Goal: Check status: Check status

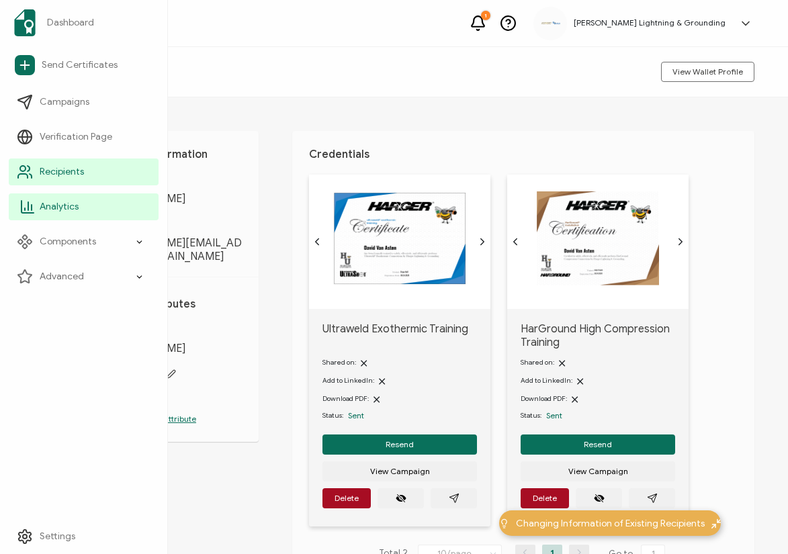
click at [55, 198] on link "Analytics" at bounding box center [84, 206] width 150 height 27
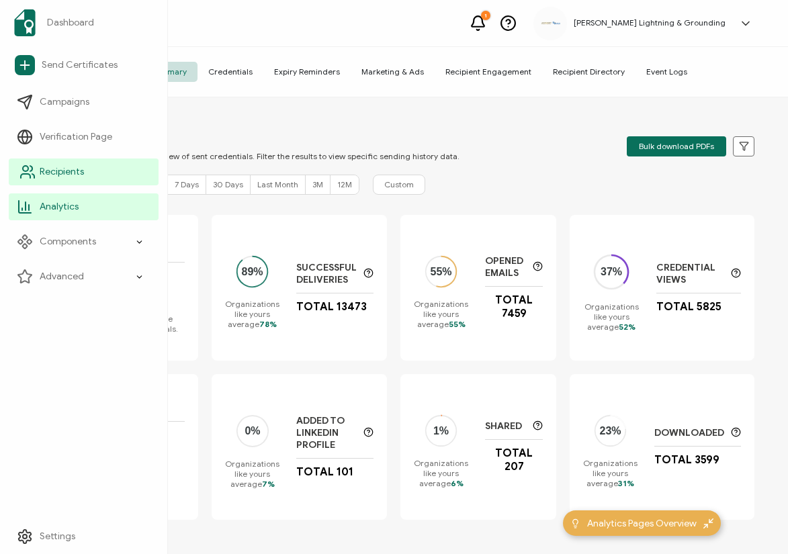
click at [30, 169] on icon at bounding box center [27, 172] width 16 height 16
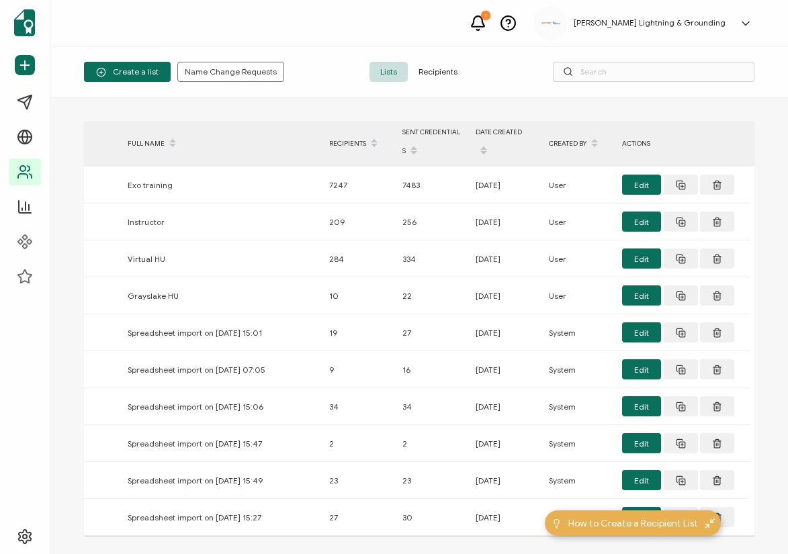
click at [453, 545] on div "> FULL NAME RECIPIENTS SENT CREDENTIALS DATE CREATED CREATED BY ACTIONS Exo tra…" at bounding box center [419, 393] width 670 height 544
click at [664, 60] on div "Create a list Name Change Requests Lists Recipients" at bounding box center [419, 72] width 738 height 50
click at [664, 62] on input "text" at bounding box center [654, 72] width 202 height 20
paste input "[PERSON_NAME]"
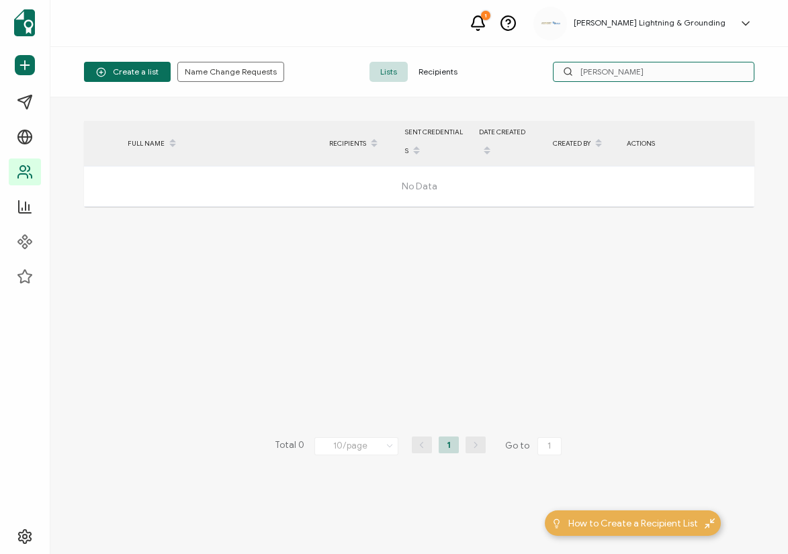
type input "[PERSON_NAME]"
click at [435, 75] on span "Recipients" at bounding box center [438, 72] width 60 height 20
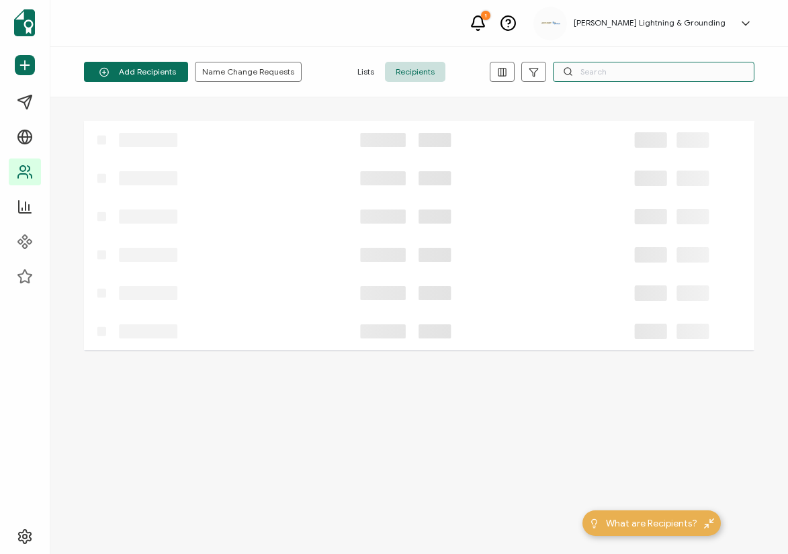
click at [594, 75] on input "text" at bounding box center [654, 72] width 202 height 20
paste input "Johnny Gardner"
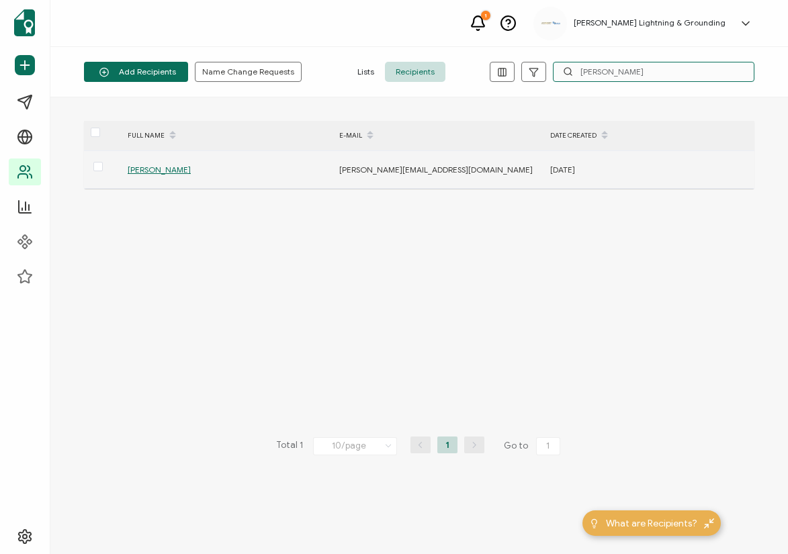
type input "Johnny Gardner"
click at [156, 168] on span "Johnny Gardner" at bounding box center [159, 170] width 63 height 10
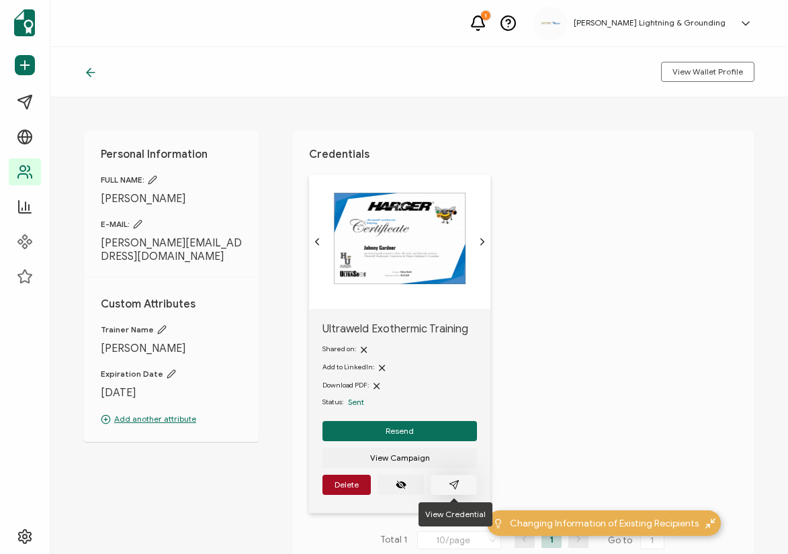
click at [466, 489] on button "button" at bounding box center [454, 485] width 46 height 20
click at [496, 301] on div "Ultraweld Exothermic Training Shared on: Add to LinkedIn: Download PDF: Status:…" at bounding box center [531, 352] width 445 height 355
click at [453, 488] on icon "paper plane outline" at bounding box center [453, 484] width 9 height 9
click at [546, 324] on div "Ultraweld Exothermic Training Shared on: Add to LinkedIn: Download PDF: Status:…" at bounding box center [531, 352] width 445 height 355
click at [547, 341] on div "Ultraweld Exothermic Training Shared on: Add to LinkedIn: Download PDF: Status:…" at bounding box center [531, 352] width 445 height 355
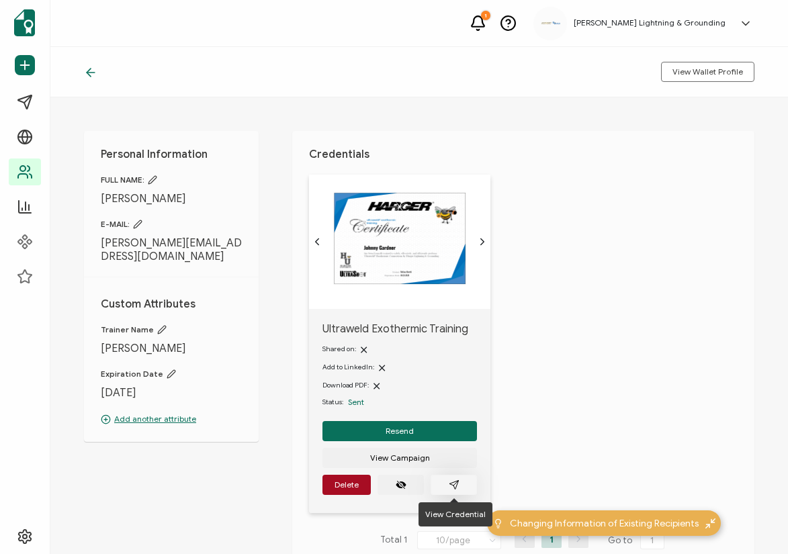
click at [445, 491] on button "button" at bounding box center [454, 485] width 46 height 20
click at [575, 431] on div "Ultraweld Exothermic Training Shared on: Add to LinkedIn: Download PDF: Status:…" at bounding box center [531, 352] width 445 height 355
click at [135, 506] on div "Personal Information FULL NAME: Johnny Gardner E-MAIL: johnny.gardner1976@yahoo…" at bounding box center [419, 325] width 738 height 457
click at [609, 308] on div "Ultraweld Exothermic Training Shared on: Add to LinkedIn: Download PDF: Status:…" at bounding box center [531, 352] width 445 height 355
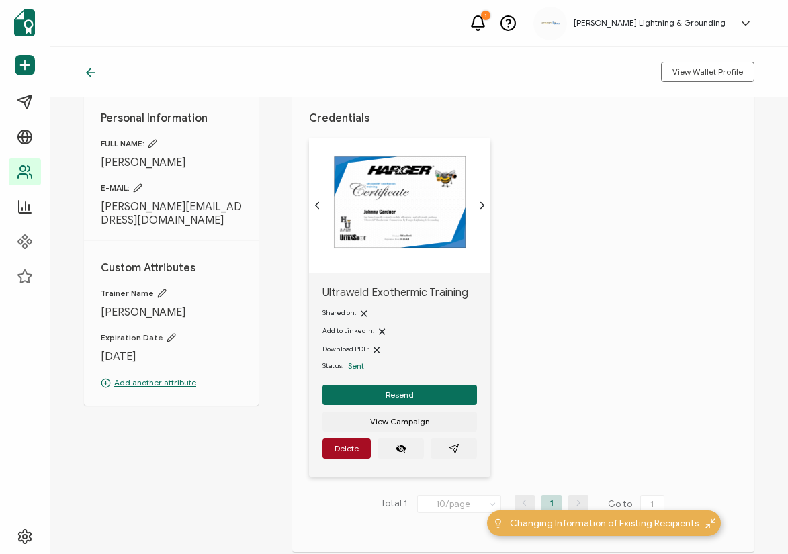
scroll to position [67, 0]
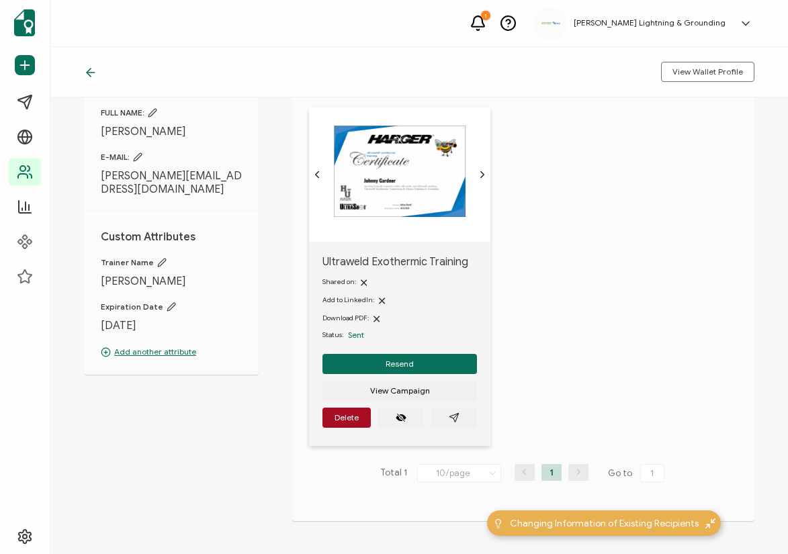
click at [582, 259] on div "Ultraweld Exothermic Training Shared on: Add to LinkedIn: Download PDF: Status:…" at bounding box center [531, 284] width 445 height 355
click at [586, 249] on div "Ultraweld Exothermic Training Shared on: Add to LinkedIn: Download PDF: Status:…" at bounding box center [531, 284] width 445 height 355
click at [614, 448] on div "Ultraweld Exothermic Training Shared on: Add to LinkedIn: Download PDF: Status:…" at bounding box center [531, 284] width 445 height 355
click at [178, 529] on div "Personal Information FULL NAME: Johnny Gardner E-MAIL: johnny.gardner1976@yahoo…" at bounding box center [419, 325] width 738 height 457
click at [656, 306] on div "Ultraweld Exothermic Training Shared on: Add to LinkedIn: Download PDF: Status:…" at bounding box center [531, 284] width 445 height 355
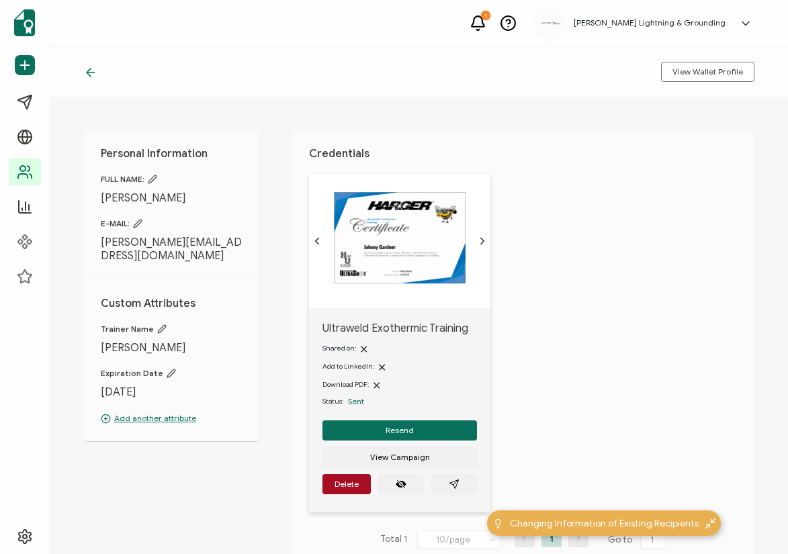
scroll to position [0, 0]
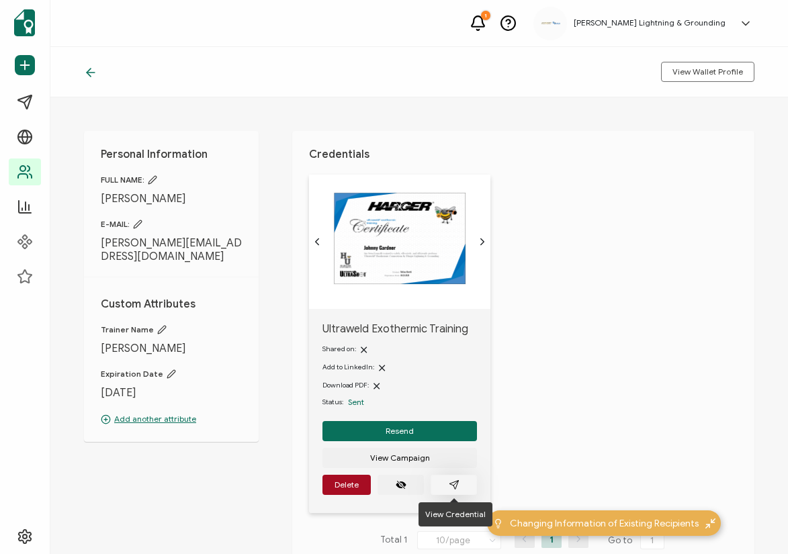
click at [454, 478] on button "button" at bounding box center [454, 485] width 46 height 20
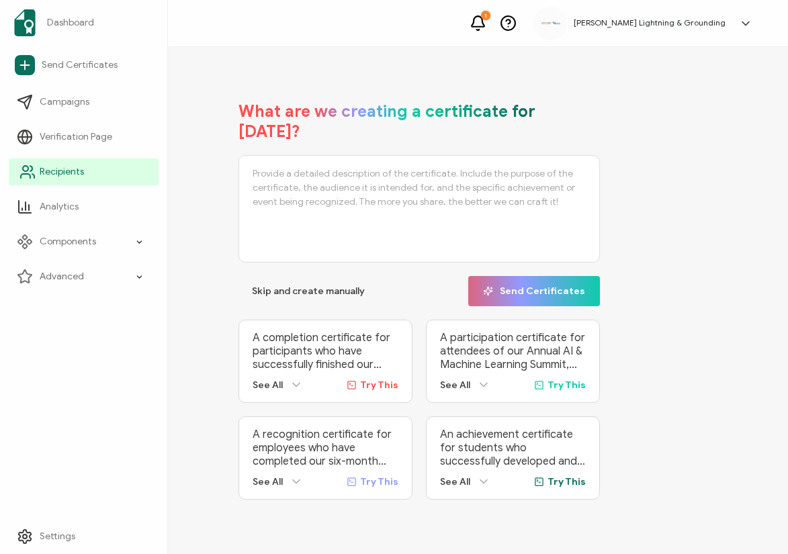
click at [29, 173] on icon at bounding box center [27, 172] width 16 height 16
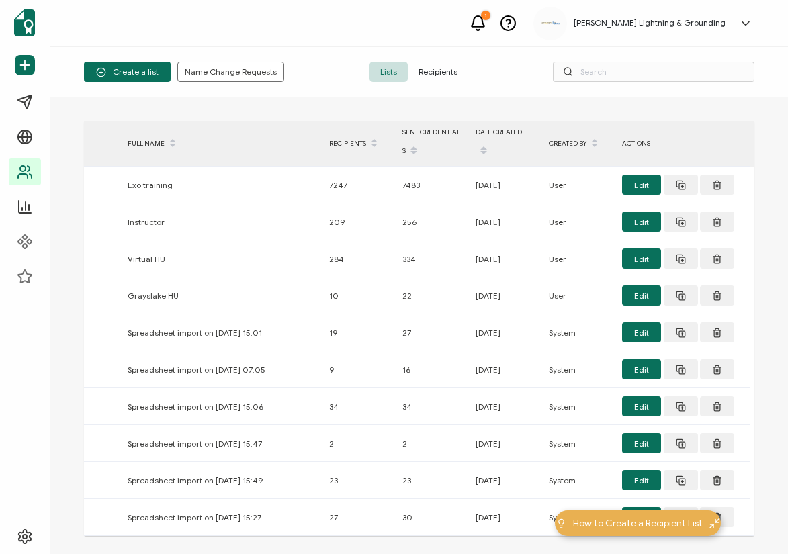
click at [443, 77] on span "Recipients" at bounding box center [438, 72] width 60 height 20
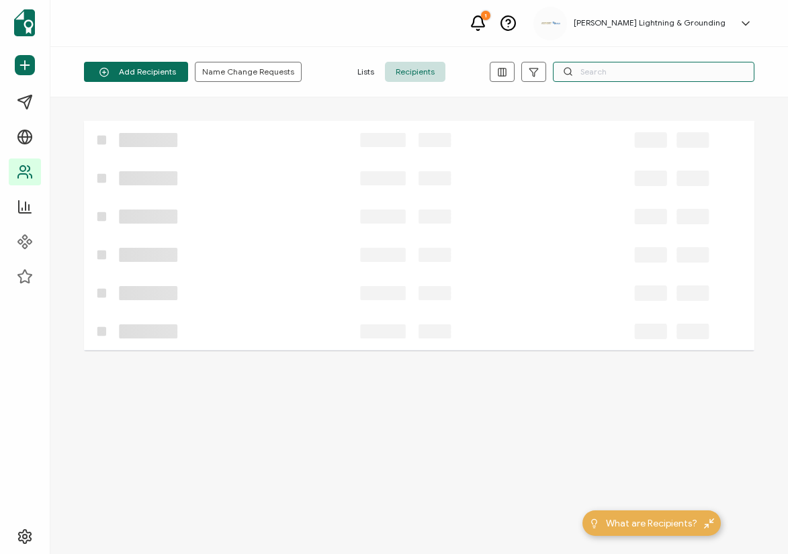
click at [616, 66] on input "text" at bounding box center [654, 72] width 202 height 20
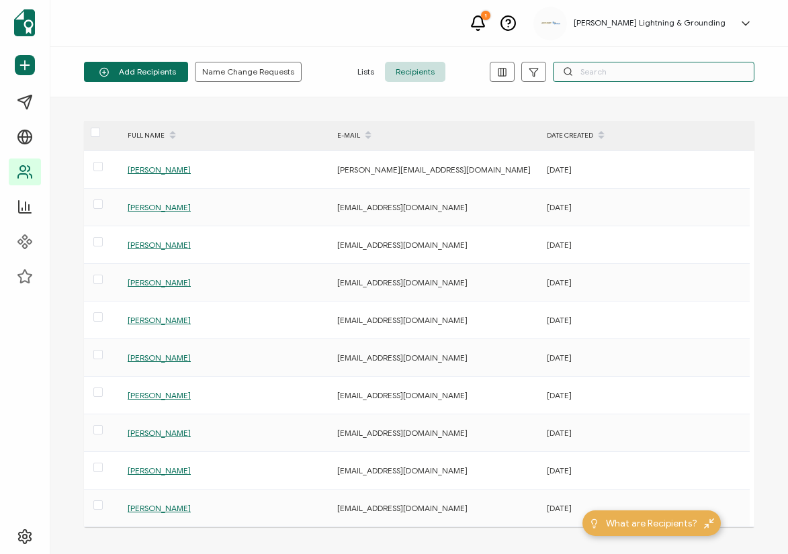
click at [620, 73] on input "text" at bounding box center [654, 72] width 202 height 20
paste input "Johnny Gardner"
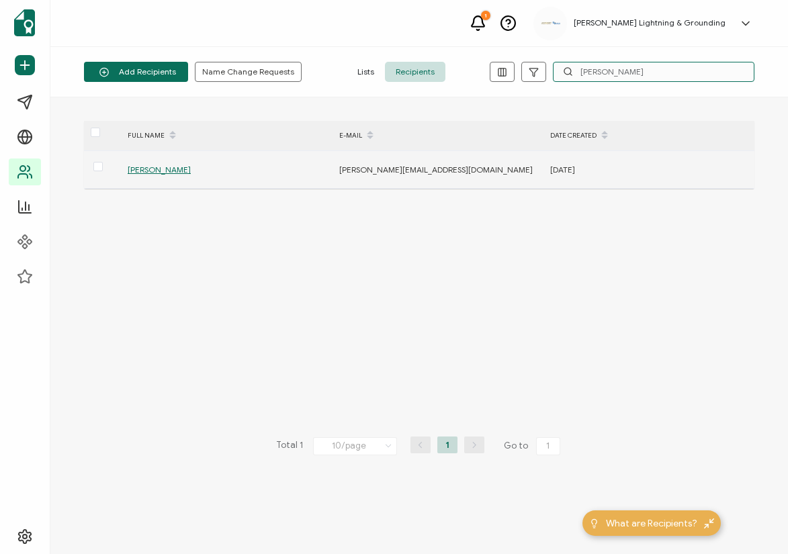
type input "Johnny Gardner"
click at [179, 173] on span "Johnny Gardner" at bounding box center [159, 170] width 63 height 10
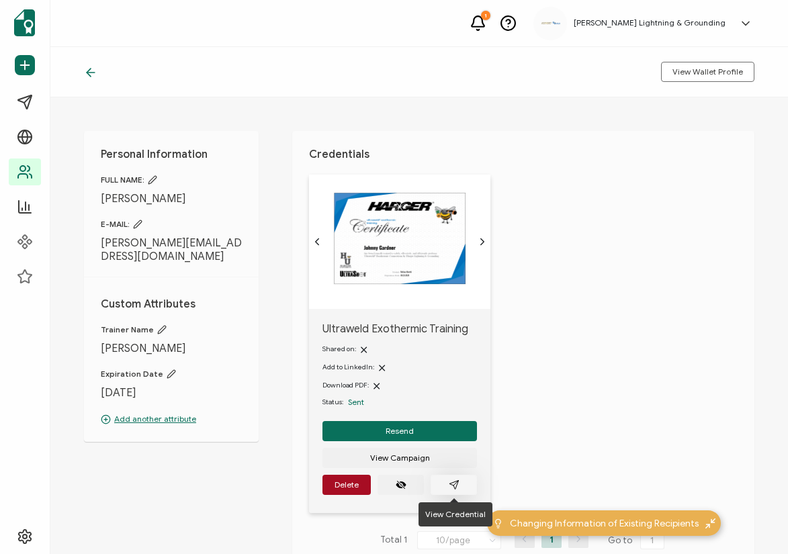
click at [459, 490] on button "button" at bounding box center [454, 485] width 46 height 20
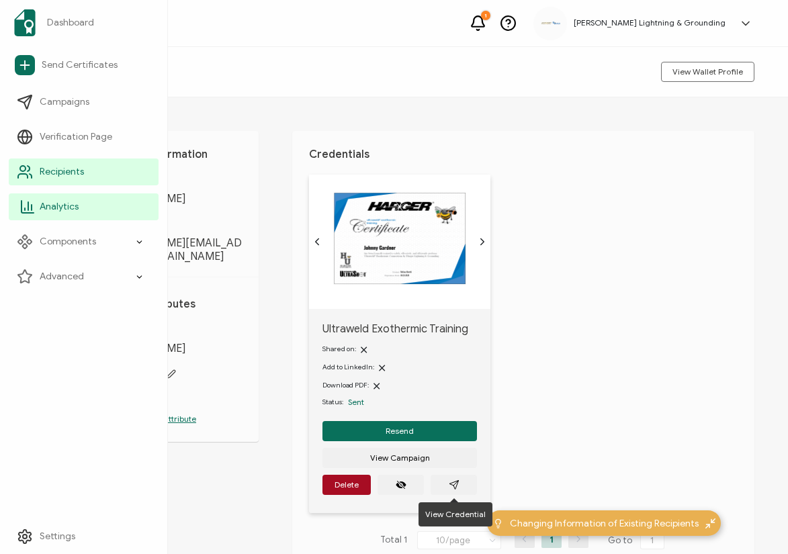
click at [35, 209] on icon at bounding box center [27, 207] width 16 height 16
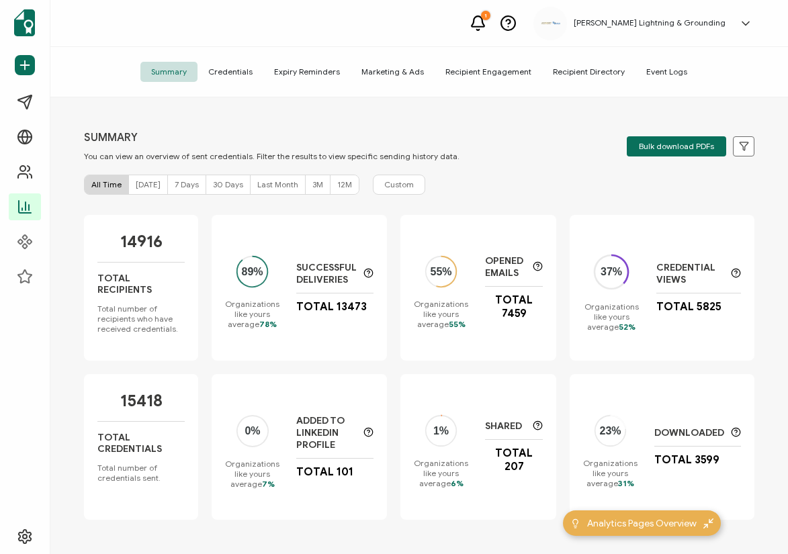
click at [529, 179] on div "All Time Today 7 Days 30 Days Last Month 3M 12M Custom" at bounding box center [419, 185] width 670 height 20
click at [192, 541] on div "SUMMARY You can view an overview of sent credentials. Filter the results to vie…" at bounding box center [419, 327] width 738 height 460
click at [476, 172] on div "SUMMARY You can view an overview of sent credentials. Filter the results to vie…" at bounding box center [419, 327] width 738 height 460
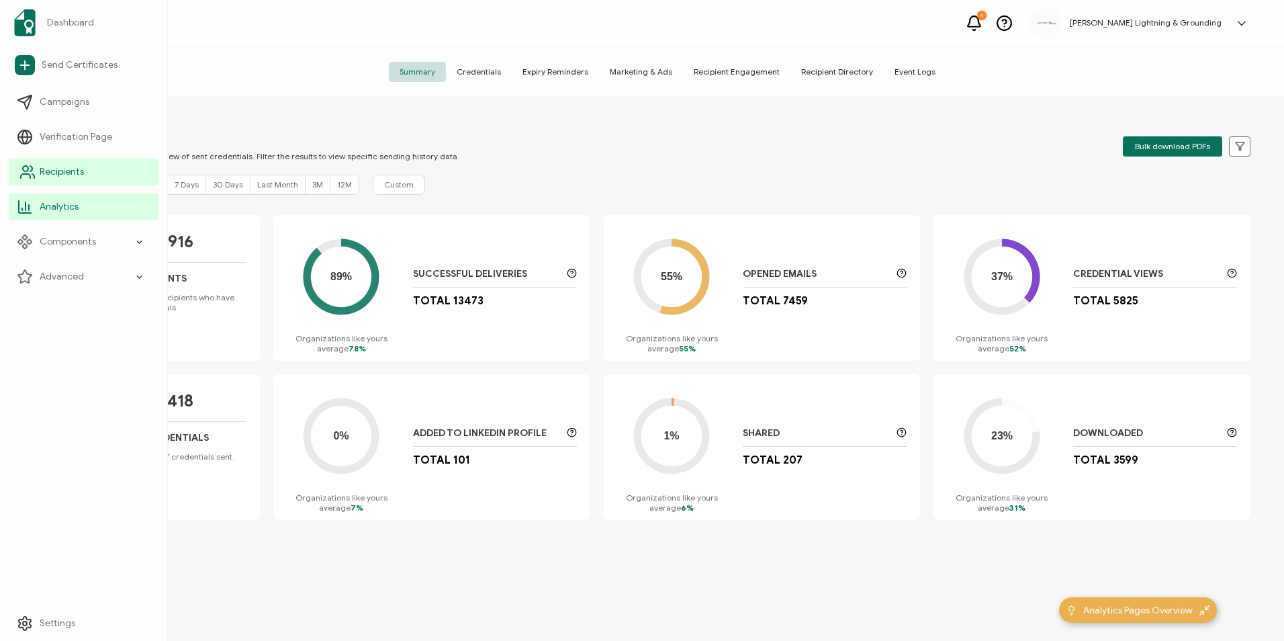
click at [15, 180] on link "Recipients" at bounding box center [84, 172] width 150 height 27
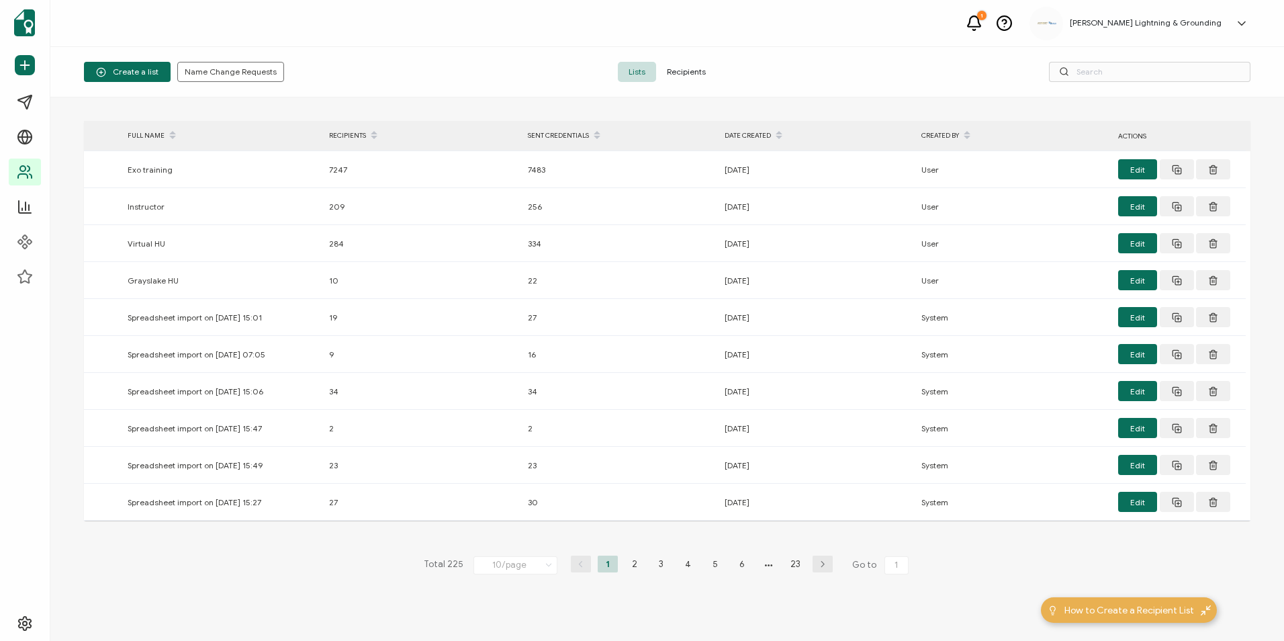
click at [689, 69] on span "Recipients" at bounding box center [686, 72] width 60 height 20
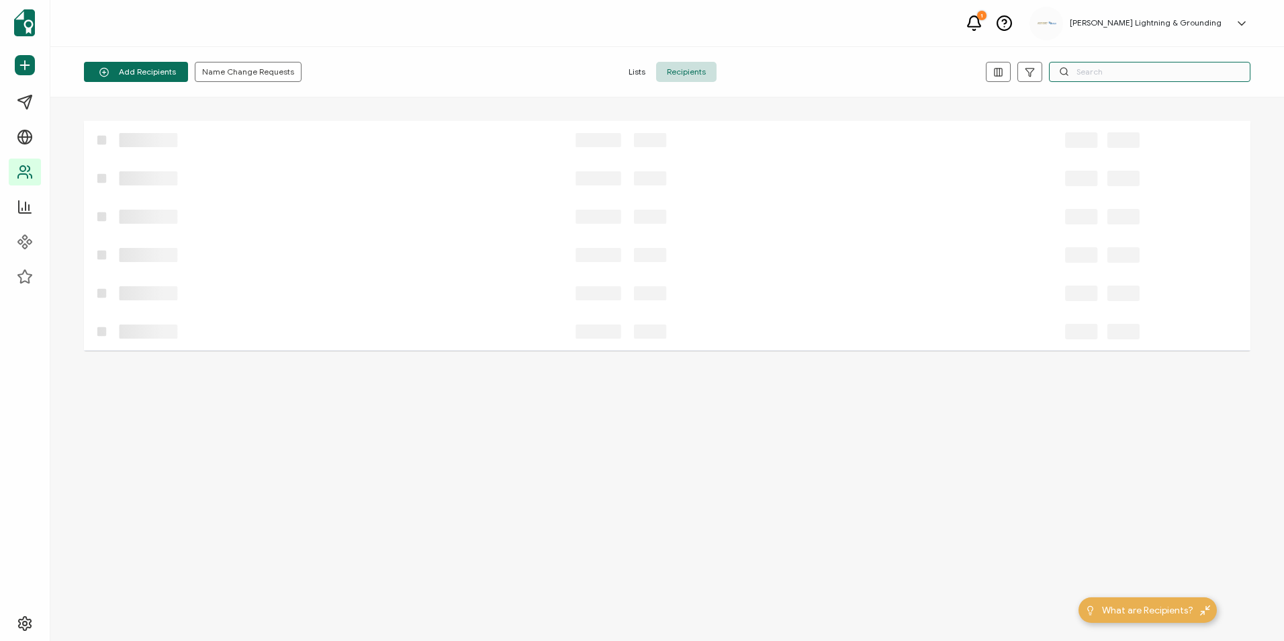
click at [787, 79] on input "text" at bounding box center [1150, 72] width 202 height 20
paste input "Johnny Gardner"
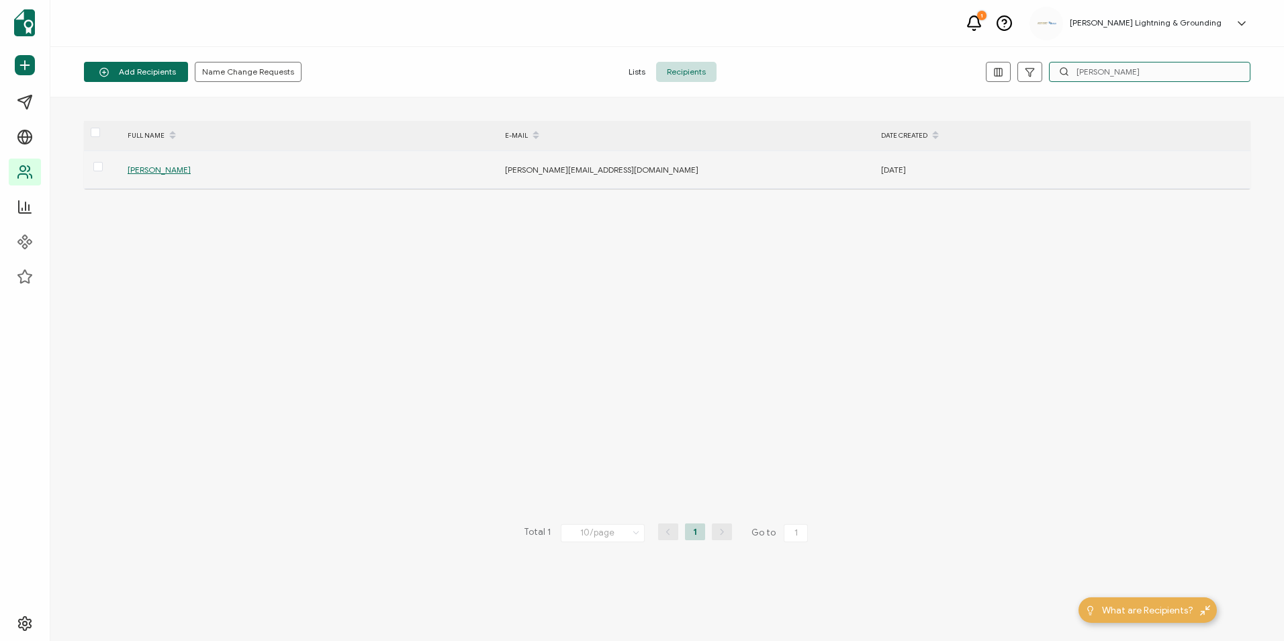
type input "Johnny Gardner"
click at [181, 170] on span "Johnny Gardner" at bounding box center [159, 170] width 63 height 10
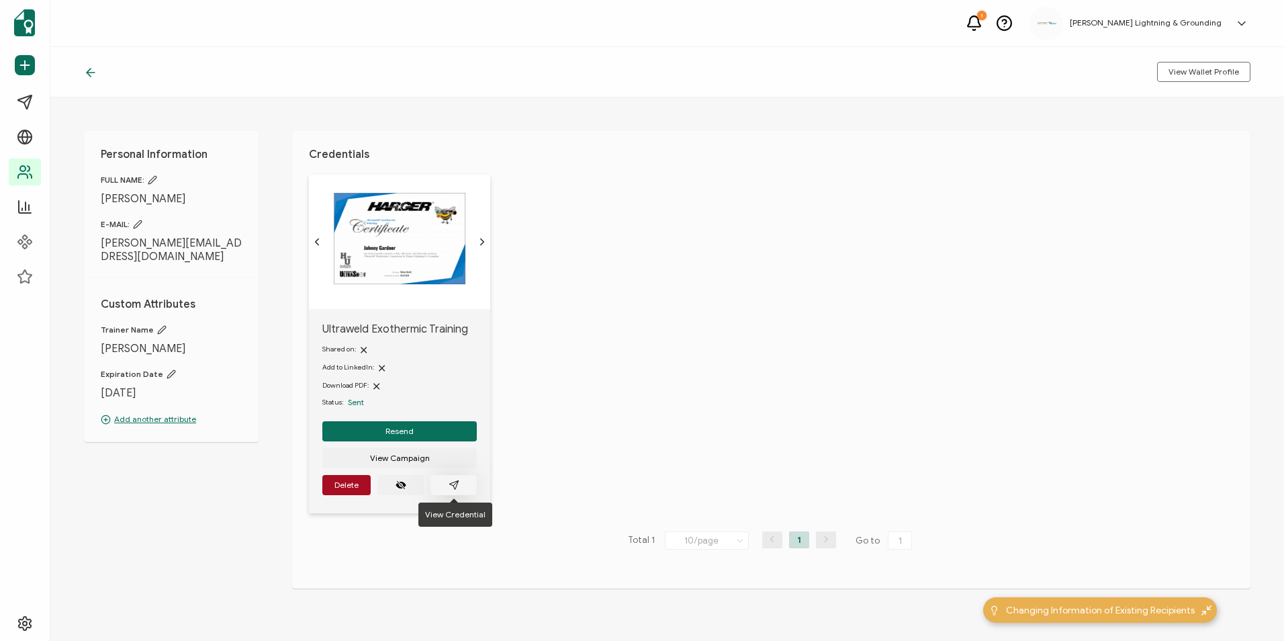
click at [466, 484] on button "button" at bounding box center [454, 485] width 46 height 20
click at [787, 367] on div "Ultraweld Exothermic Training Shared on: Add to LinkedIn: Download PDF: Status:…" at bounding box center [780, 352] width 942 height 355
